Goal: Transaction & Acquisition: Purchase product/service

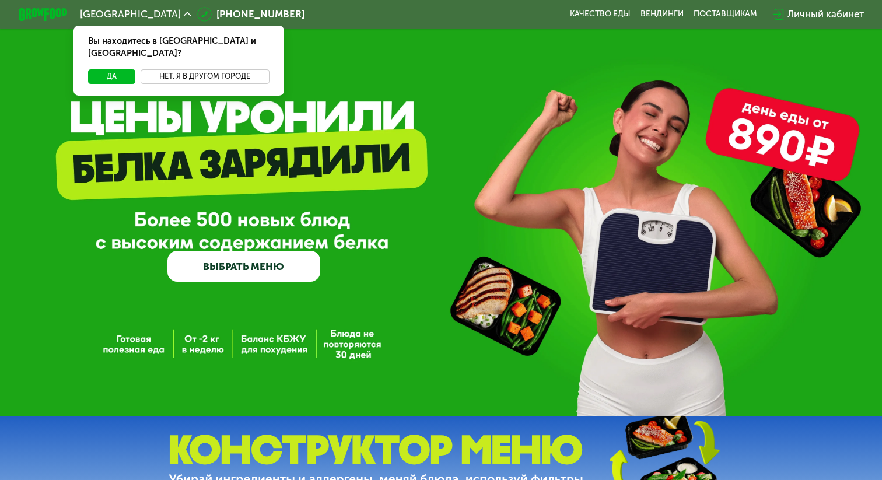
click at [176, 69] on button "Нет, я в другом городе" at bounding box center [205, 76] width 129 height 15
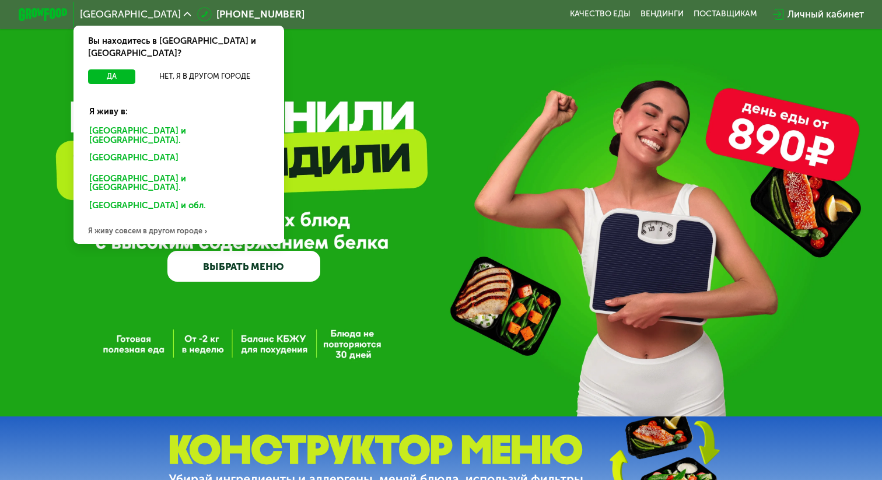
click at [116, 150] on div "[GEOGRAPHIC_DATA] и [GEOGRAPHIC_DATA]." at bounding box center [176, 160] width 191 height 20
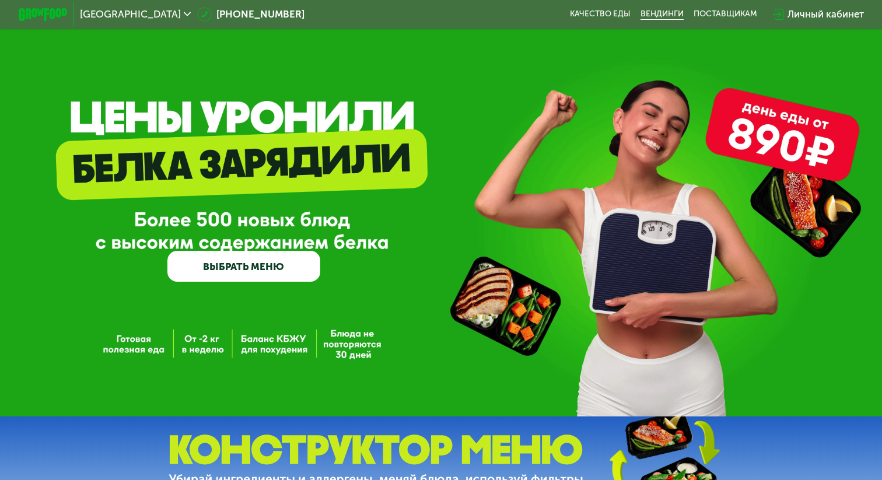
click at [669, 16] on link "Вендинги" at bounding box center [662, 14] width 43 height 10
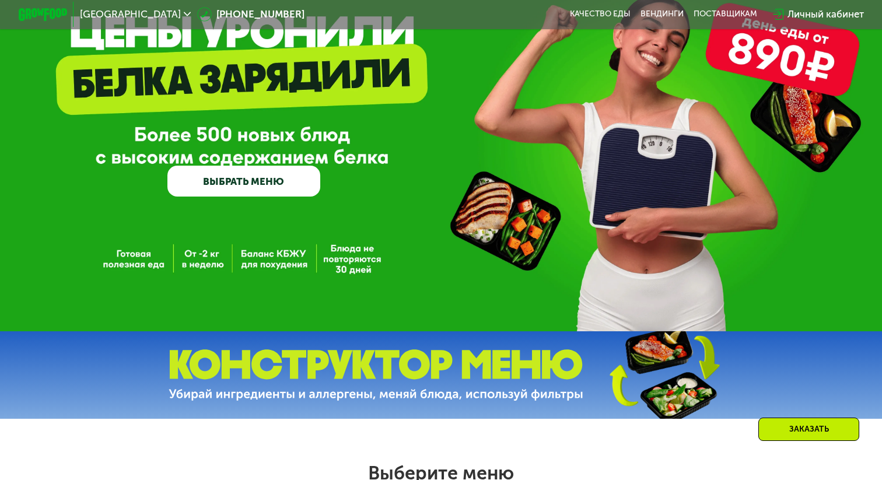
scroll to position [89, 0]
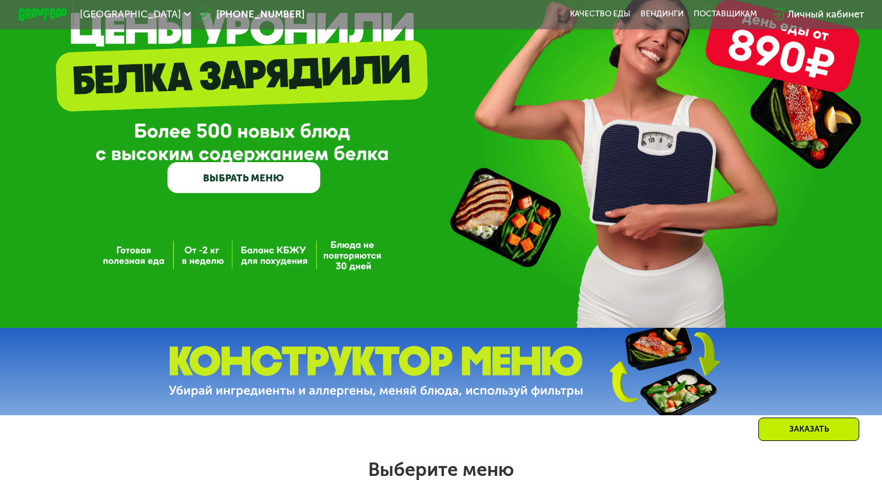
click at [211, 186] on link "ВЫБРАТЬ МЕНЮ" at bounding box center [243, 177] width 152 height 30
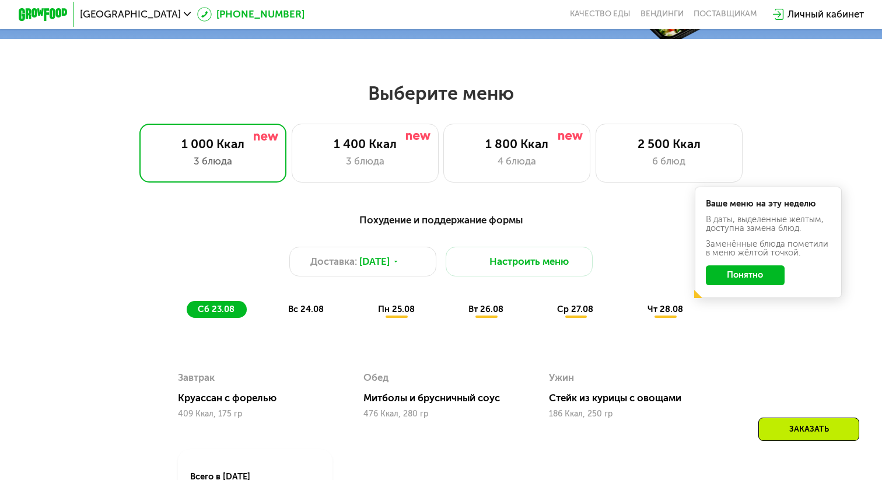
scroll to position [517, 0]
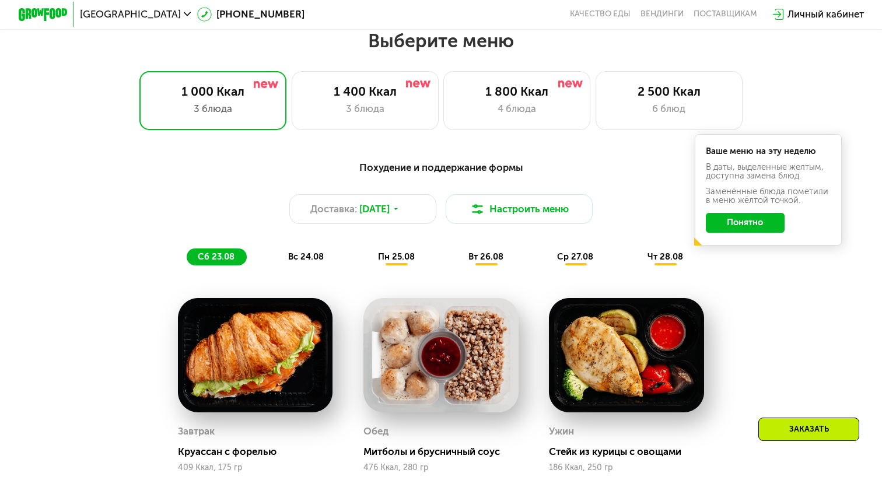
click at [753, 222] on button "Понятно" at bounding box center [745, 223] width 79 height 20
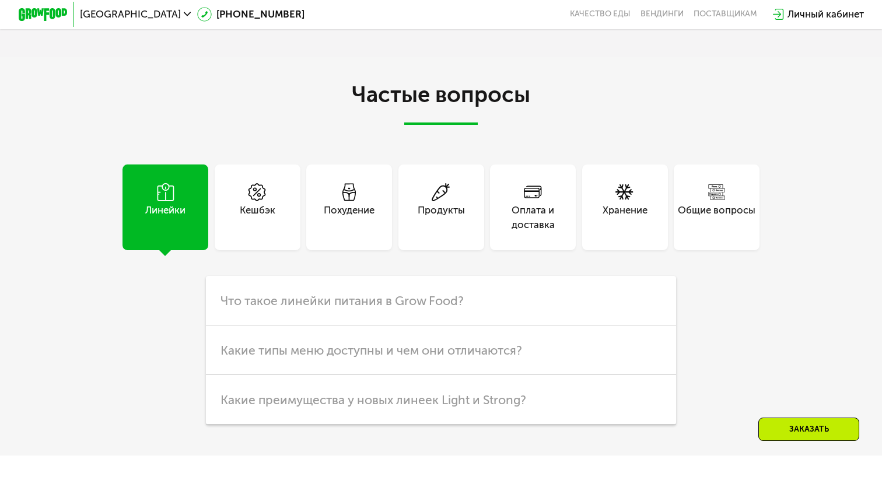
scroll to position [2887, 0]
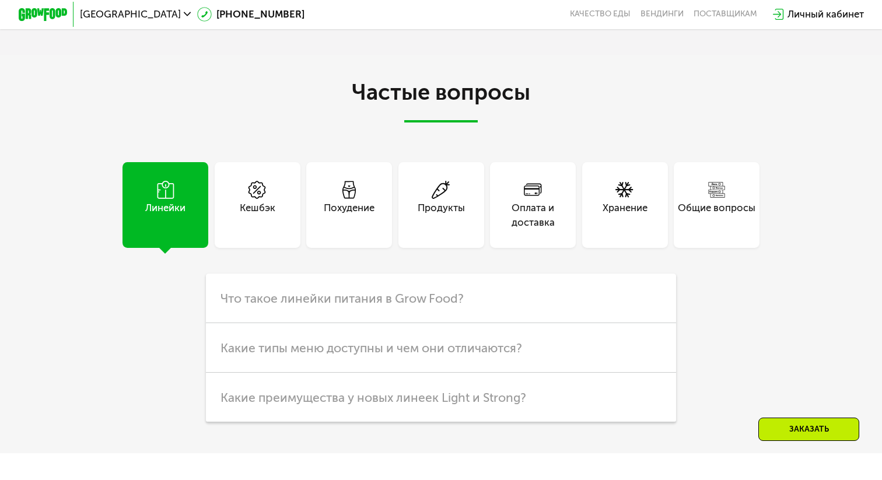
click at [384, 209] on div "Похудение" at bounding box center [349, 205] width 86 height 86
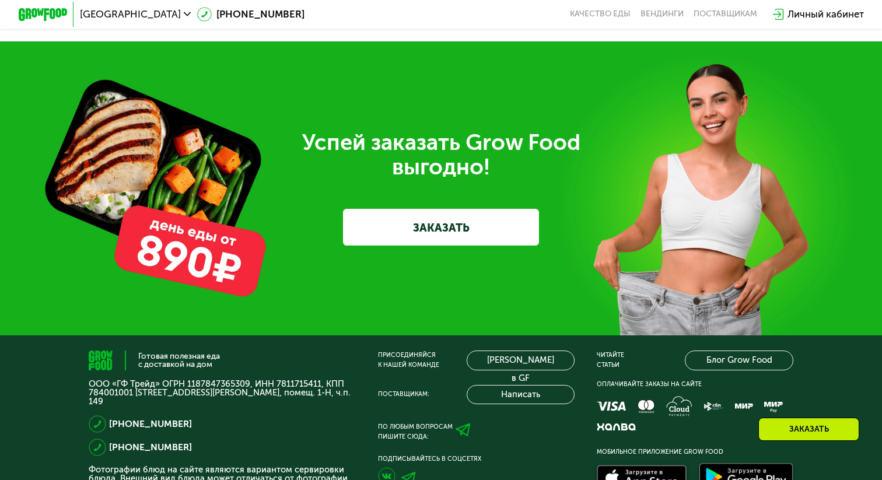
scroll to position [3879, 0]
